Goal: Task Accomplishment & Management: Manage account settings

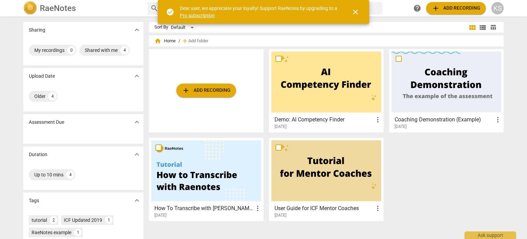
click at [494, 9] on div "KS" at bounding box center [498, 8] width 12 height 12
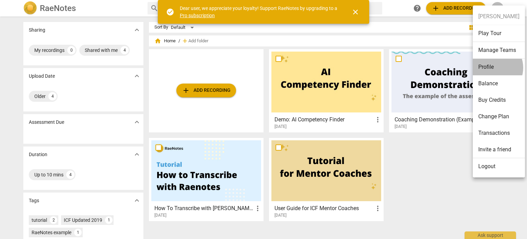
click at [493, 67] on li "Profile" at bounding box center [499, 67] width 52 height 16
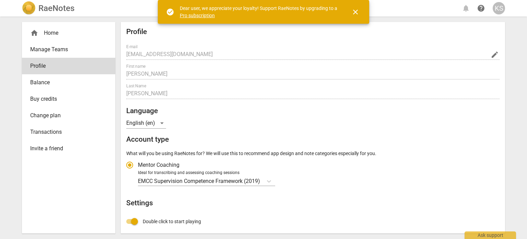
radio input "false"
click at [356, 12] on span "close" at bounding box center [356, 12] width 8 height 8
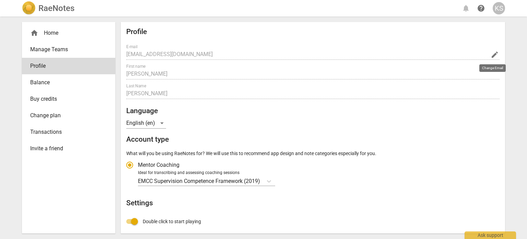
click at [494, 53] on span "edit" at bounding box center [495, 54] width 8 height 8
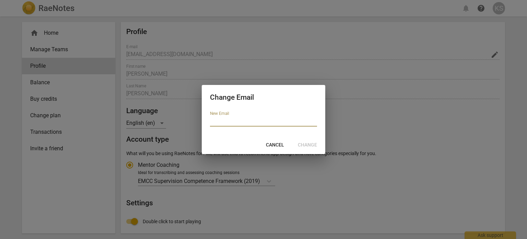
click at [266, 125] on input "email" at bounding box center [263, 121] width 107 height 10
type input "[EMAIL_ADDRESS][DOMAIN_NAME]"
click at [311, 144] on span "Change" at bounding box center [307, 144] width 19 height 7
